Goal: Task Accomplishment & Management: Use online tool/utility

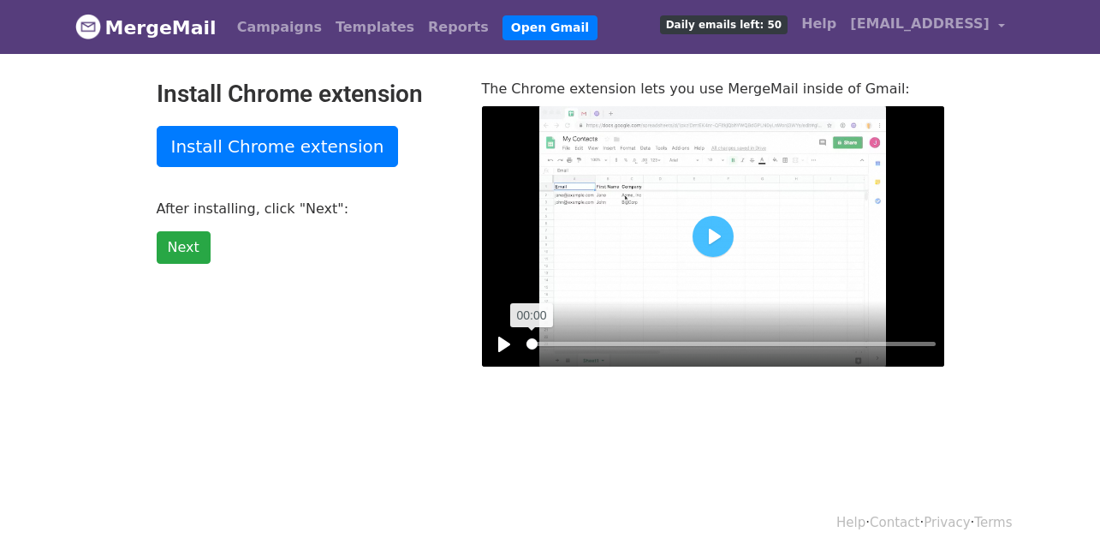
click at [531, 346] on input "Seek" at bounding box center [730, 344] width 409 height 16
click at [530, 345] on input "Seek" at bounding box center [730, 344] width 409 height 16
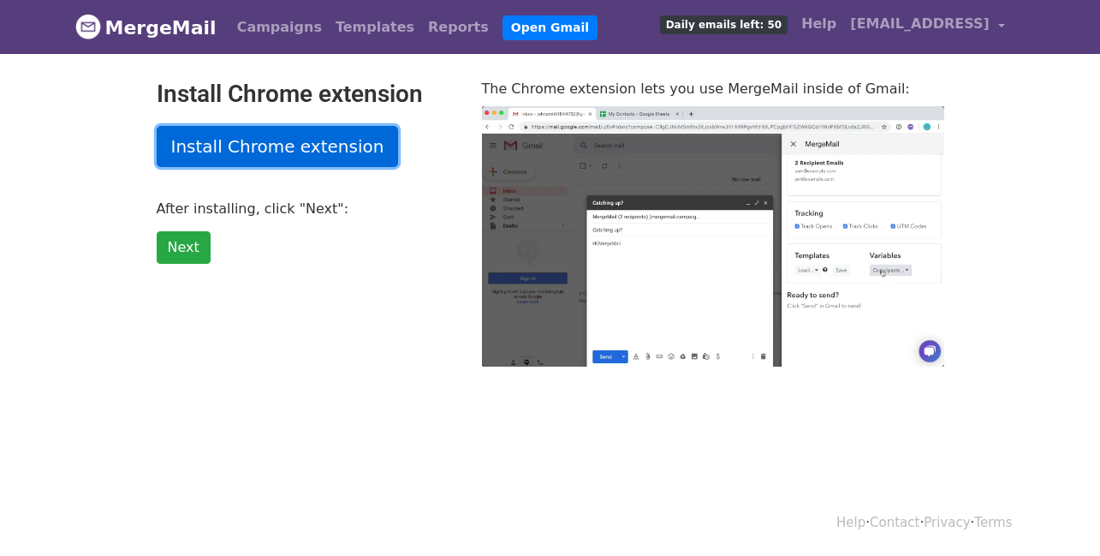
click at [250, 151] on link "Install Chrome extension" at bounding box center [278, 146] width 242 height 41
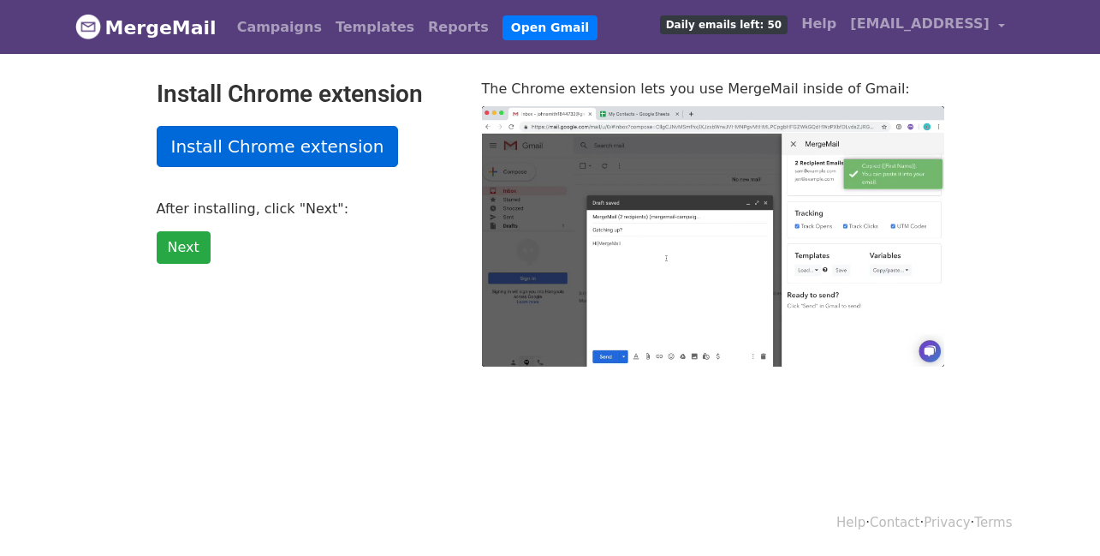
type input "46.06"
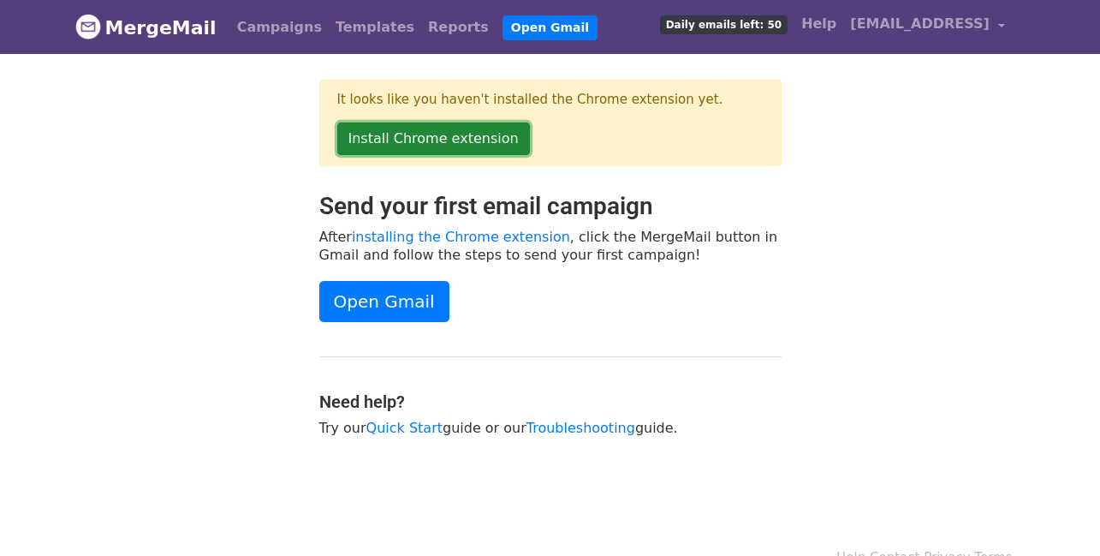
click at [414, 141] on link "Install Chrome extension" at bounding box center [433, 138] width 193 height 33
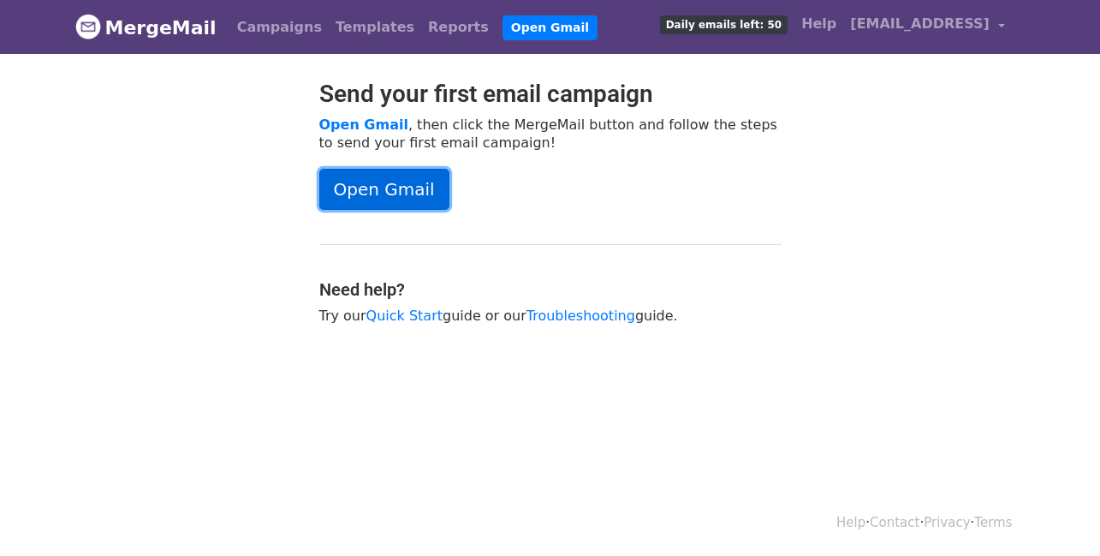
click at [374, 199] on link "Open Gmail" at bounding box center [384, 189] width 130 height 41
